Goal: Information Seeking & Learning: Find specific fact

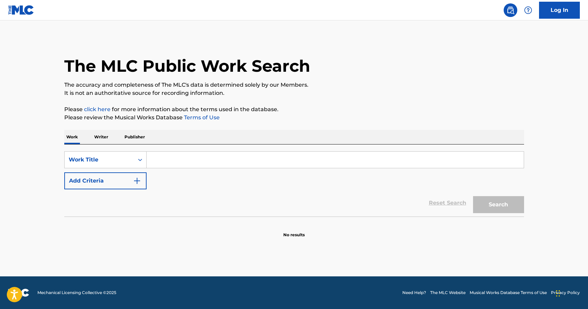
click at [182, 161] on input "Search Form" at bounding box center [335, 160] width 377 height 16
click at [136, 181] on img "Search Form" at bounding box center [137, 181] width 8 height 8
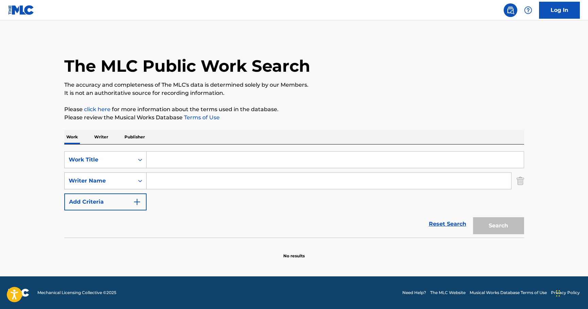
click at [141, 184] on icon "Search Form" at bounding box center [140, 181] width 7 height 7
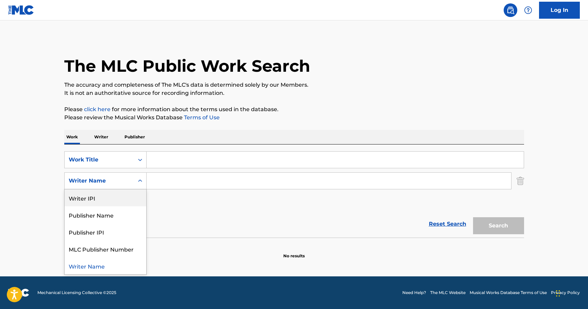
click at [107, 201] on div "Writer IPI" at bounding box center [106, 198] width 82 height 17
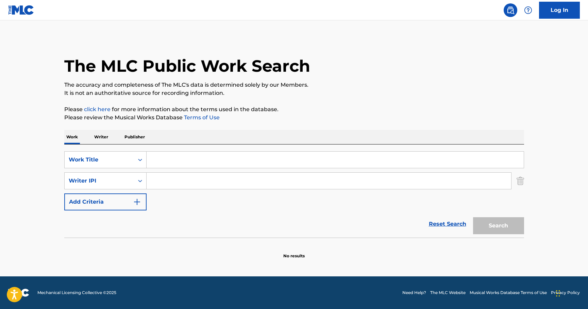
click at [171, 182] on input "Search Form" at bounding box center [329, 181] width 365 height 16
paste input "Lee Hazlewood"
type input "Lee Hazlewood"
click at [164, 159] on input "Search Form" at bounding box center [335, 160] width 377 height 16
type input "S"
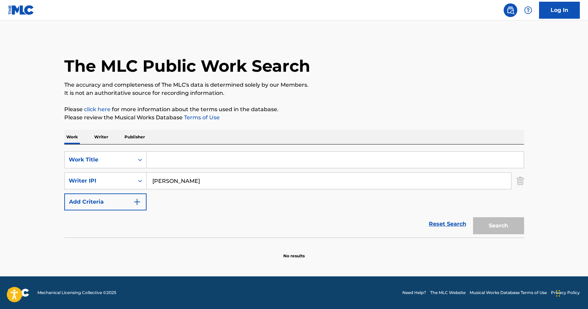
type input "S"
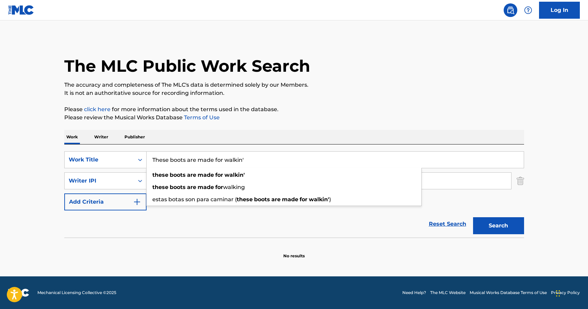
click at [473, 217] on button "Search" at bounding box center [498, 225] width 51 height 17
type input "These boots are made for walkin'"
click at [473, 217] on button "Search" at bounding box center [498, 225] width 51 height 17
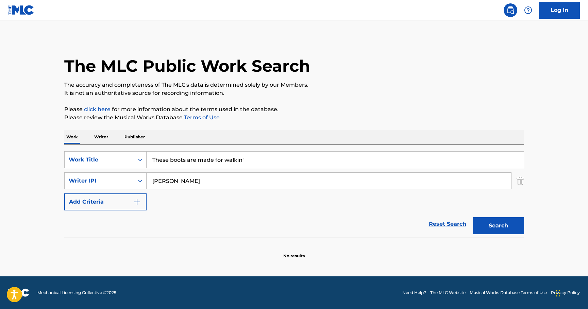
click at [199, 181] on input "Lee Hazlewood" at bounding box center [329, 181] width 365 height 16
click at [208, 181] on input "Lee Hazlewood" at bounding box center [329, 181] width 365 height 16
